Goal: Find specific page/section: Locate a particular part of the current website

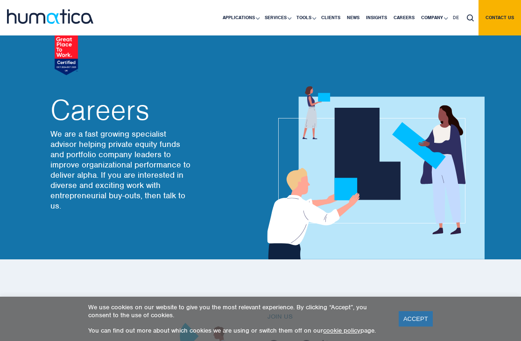
scroll to position [58, 0]
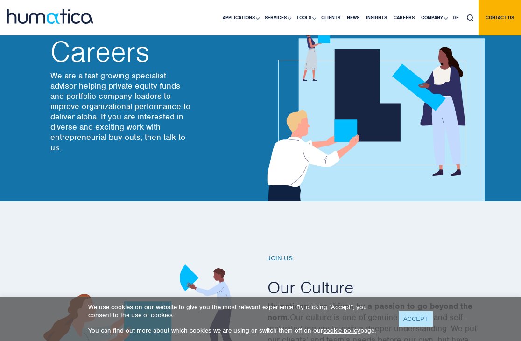
click at [409, 316] on link "ACCEPT" at bounding box center [415, 318] width 34 height 15
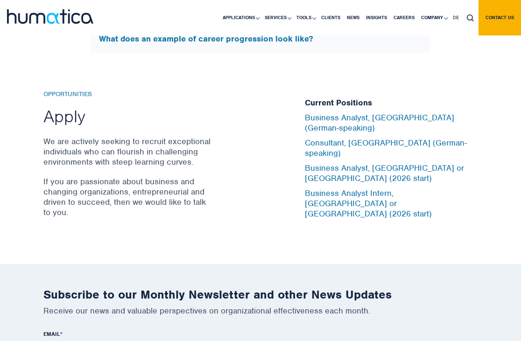
scroll to position [3026, 0]
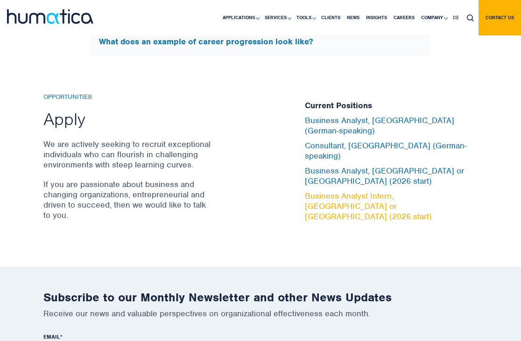
click at [333, 211] on link "Business Analyst Intern, [GEOGRAPHIC_DATA] or [GEOGRAPHIC_DATA] (2026 start)" at bounding box center [368, 206] width 127 height 31
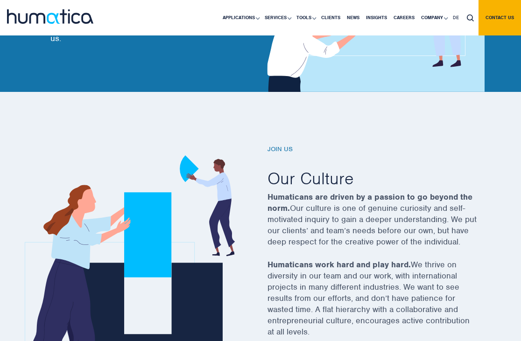
scroll to position [139, 0]
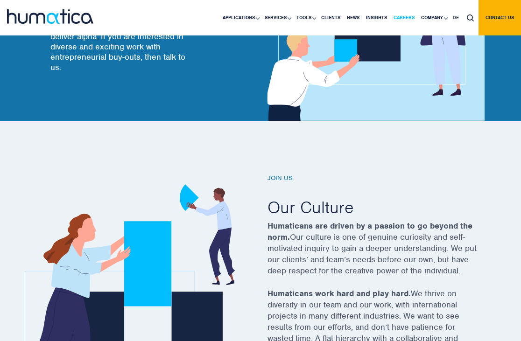
click at [406, 18] on link "Careers" at bounding box center [404, 17] width 28 height 35
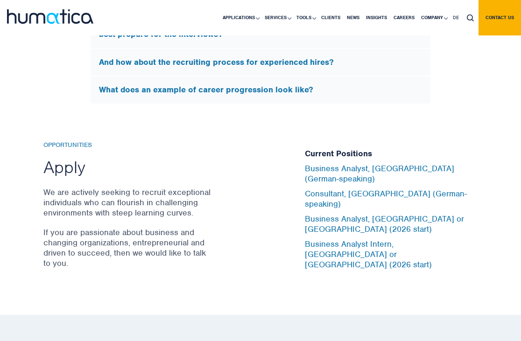
scroll to position [2979, 0]
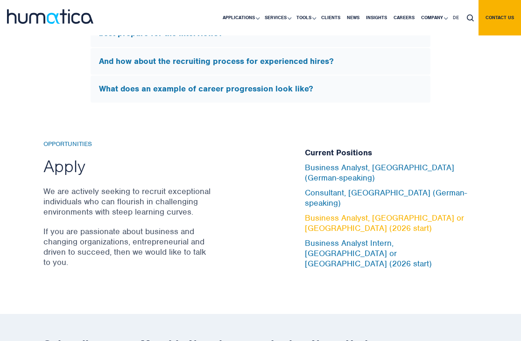
click at [318, 230] on link "Business Analyst, [GEOGRAPHIC_DATA] or [GEOGRAPHIC_DATA] (2026 start)" at bounding box center [384, 223] width 159 height 21
